Goal: Task Accomplishment & Management: Manage account settings

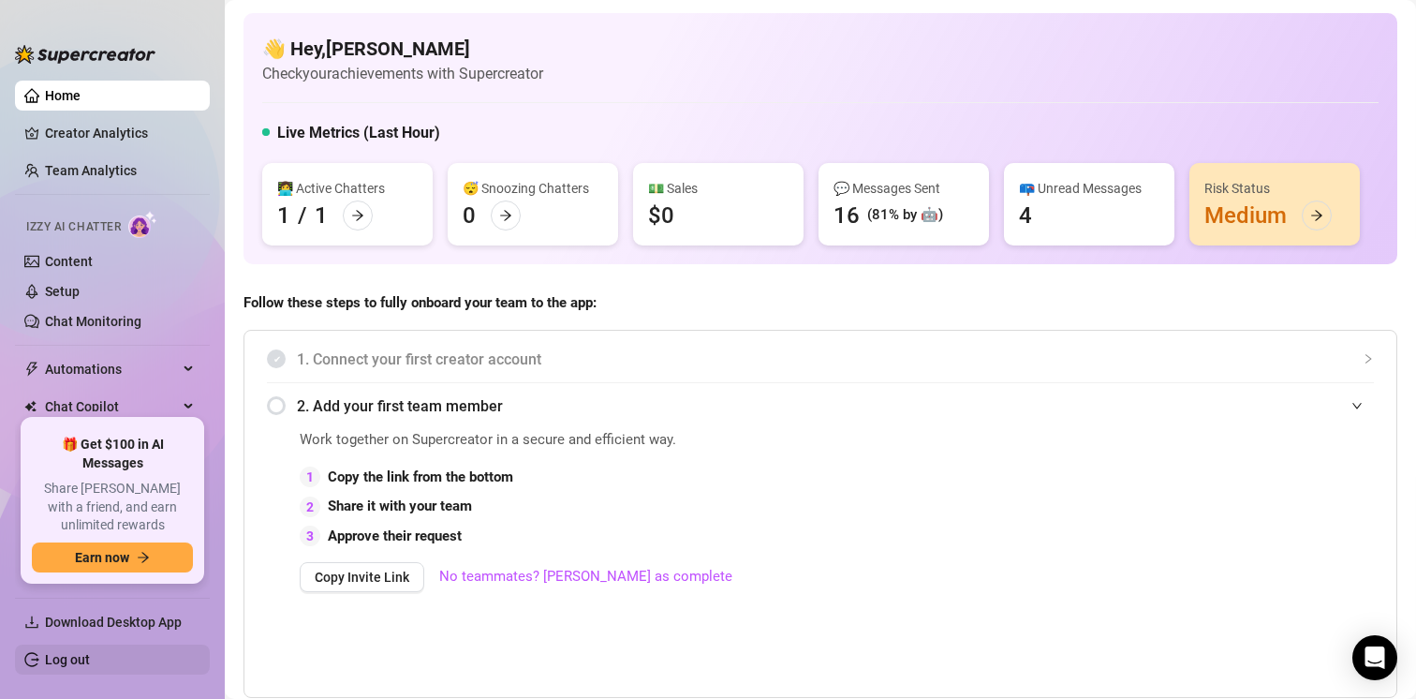
click at [76, 661] on link "Log out" at bounding box center [67, 659] width 45 height 15
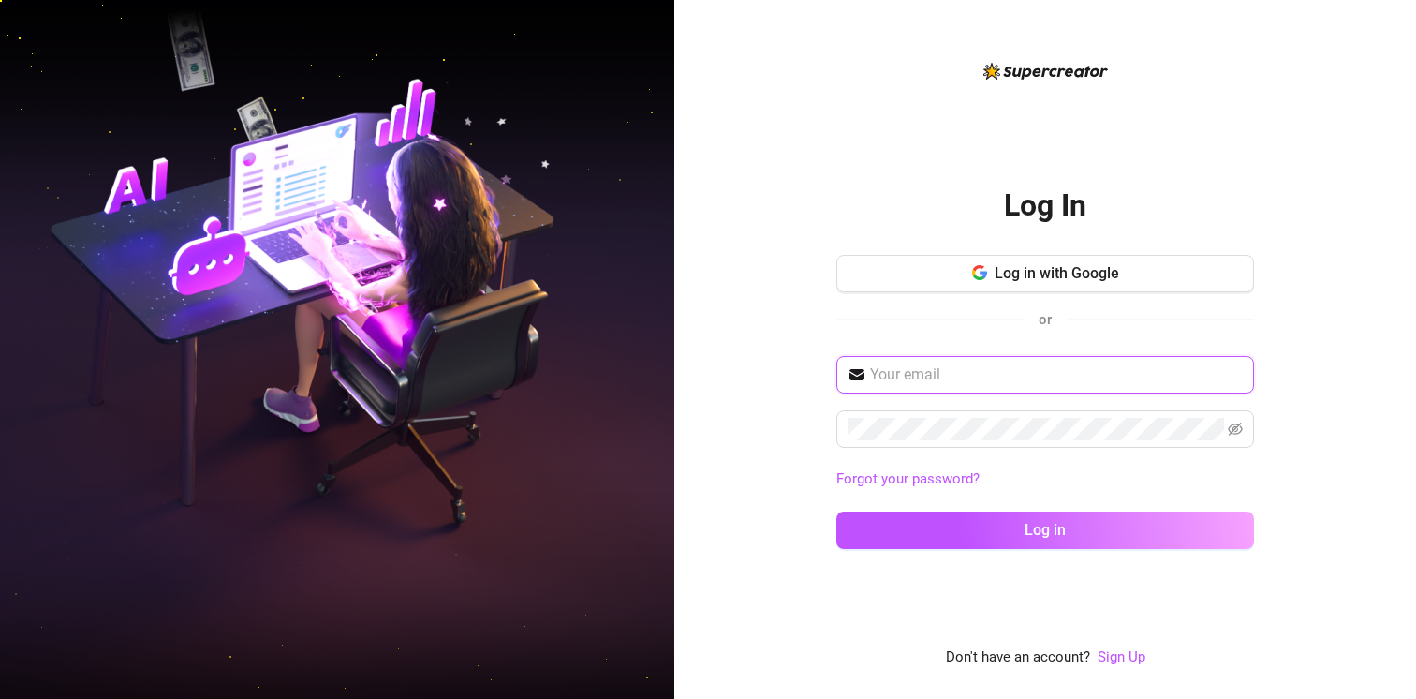
click at [930, 382] on input "text" at bounding box center [1056, 374] width 373 height 22
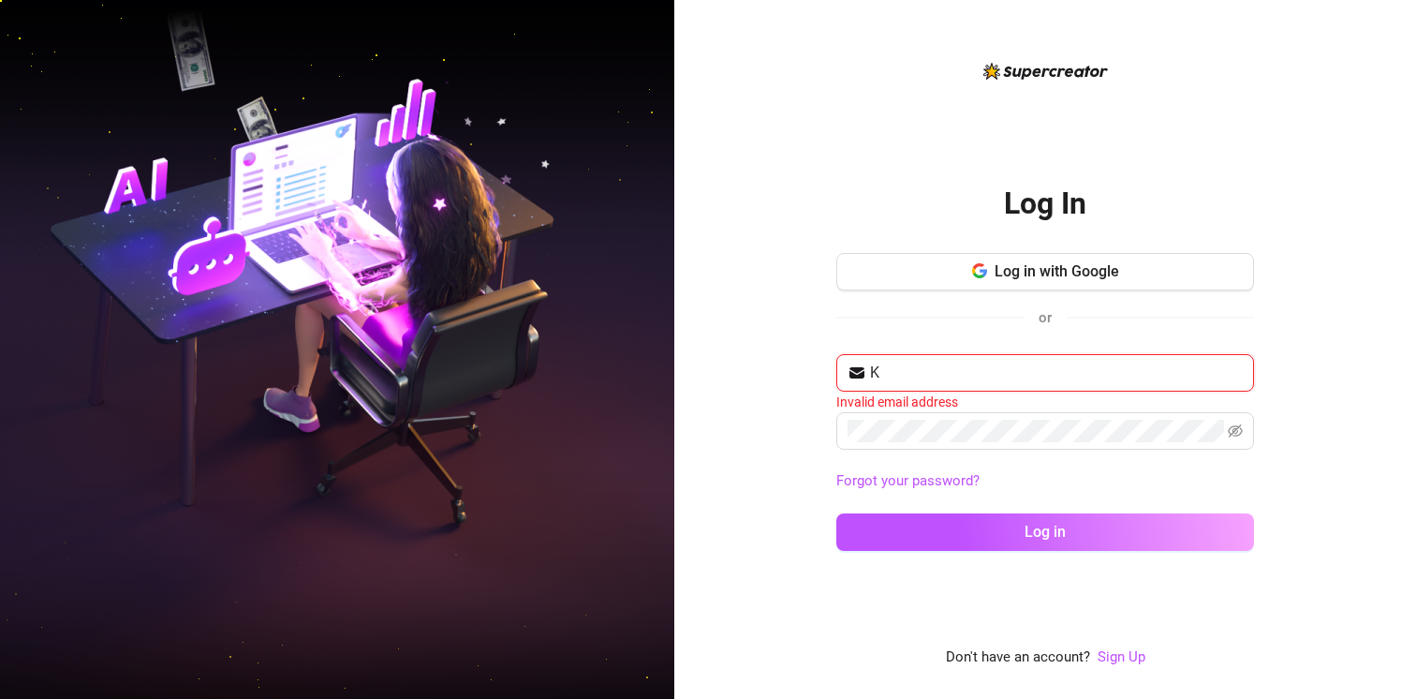
type input "[EMAIL_ADDRESS][DOMAIN_NAME]"
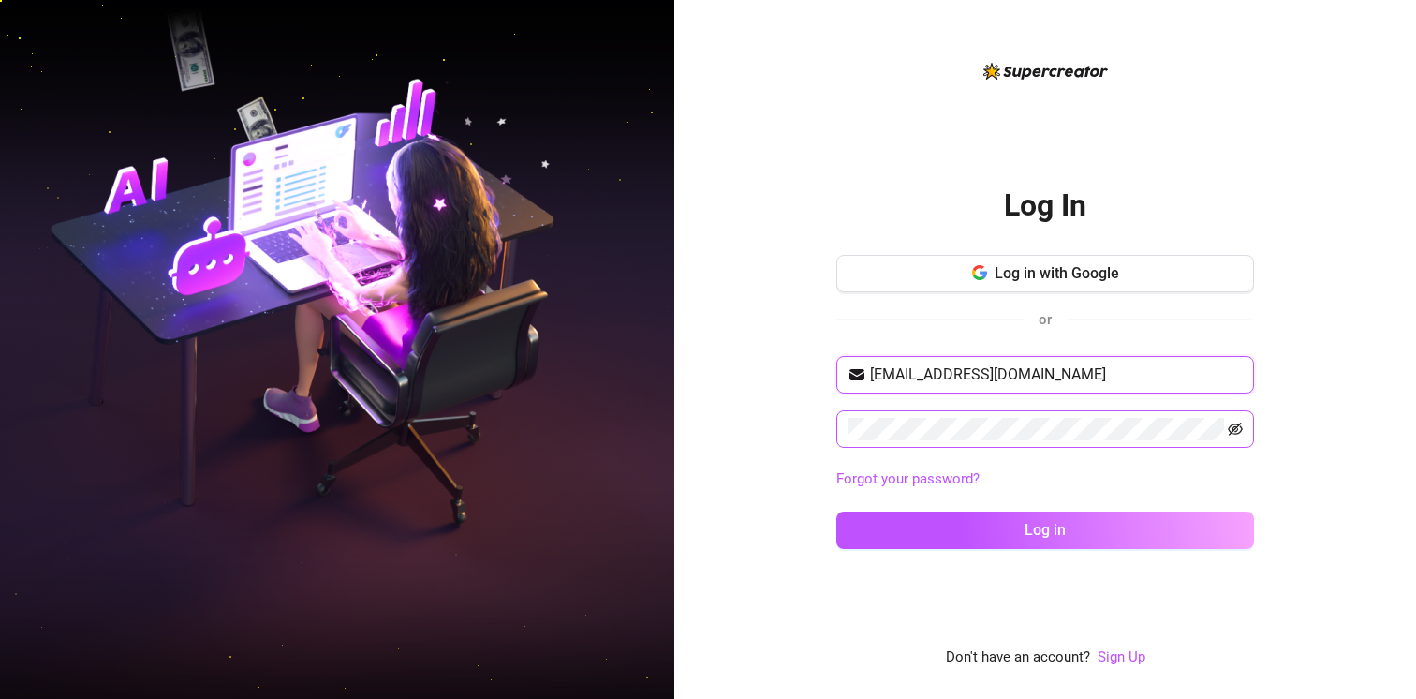
click at [1230, 423] on icon "eye-invisible" at bounding box center [1235, 429] width 15 height 15
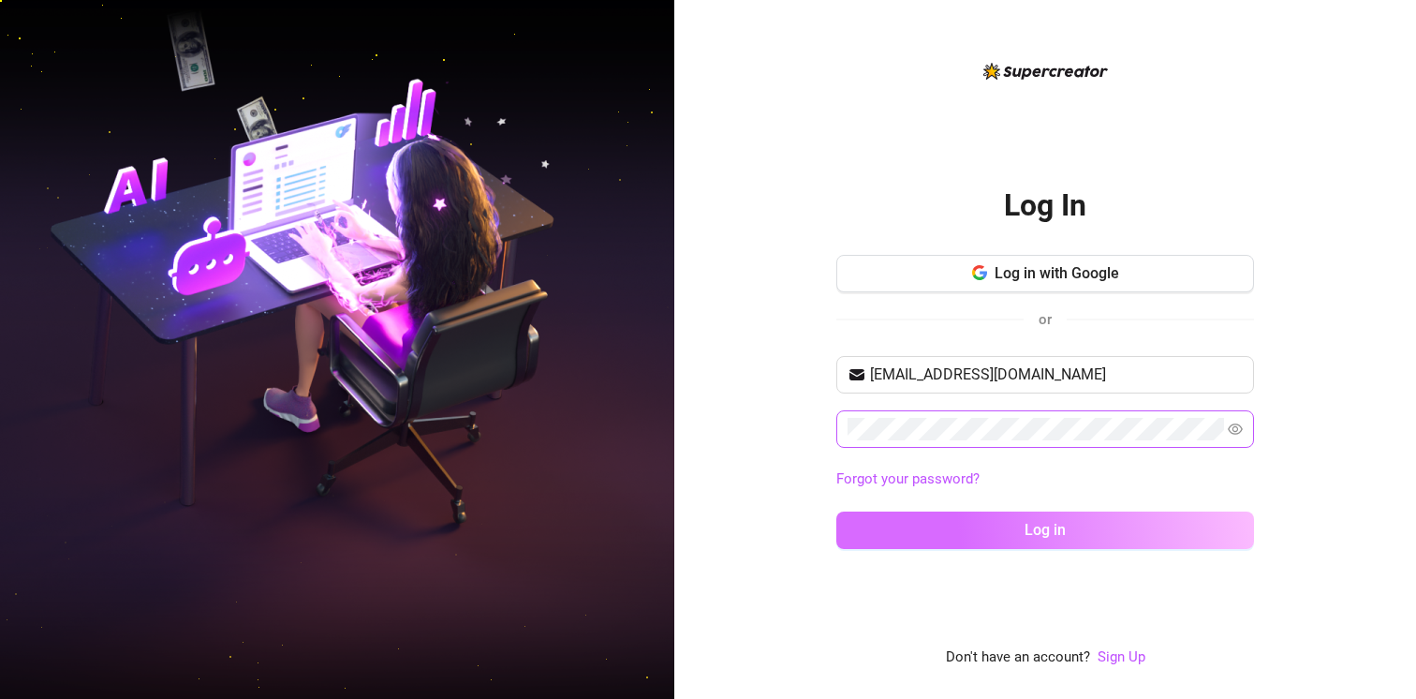
click at [977, 527] on button "Log in" at bounding box center [1045, 529] width 418 height 37
